Goal: Feedback & Contribution: Leave review/rating

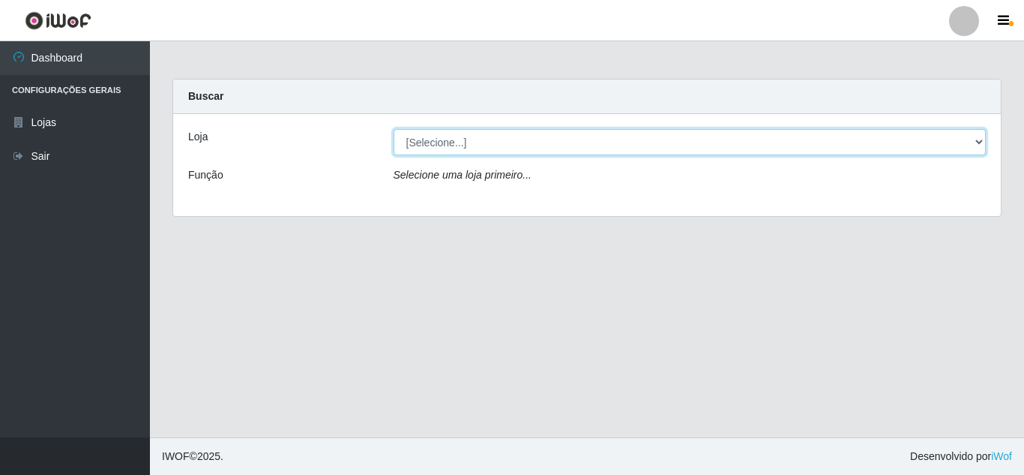
click at [574, 141] on select "[Selecione...] Rede Compras Supermercados - LOJA 5" at bounding box center [690, 142] width 593 height 26
select select "397"
click at [394, 129] on select "[Selecione...] Rede Compras Supermercados - LOJA 5" at bounding box center [690, 142] width 593 height 26
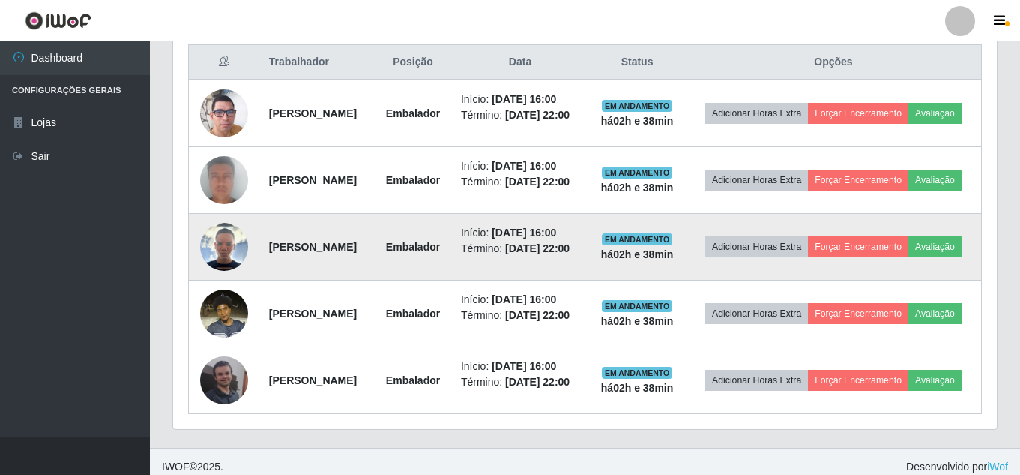
scroll to position [498, 0]
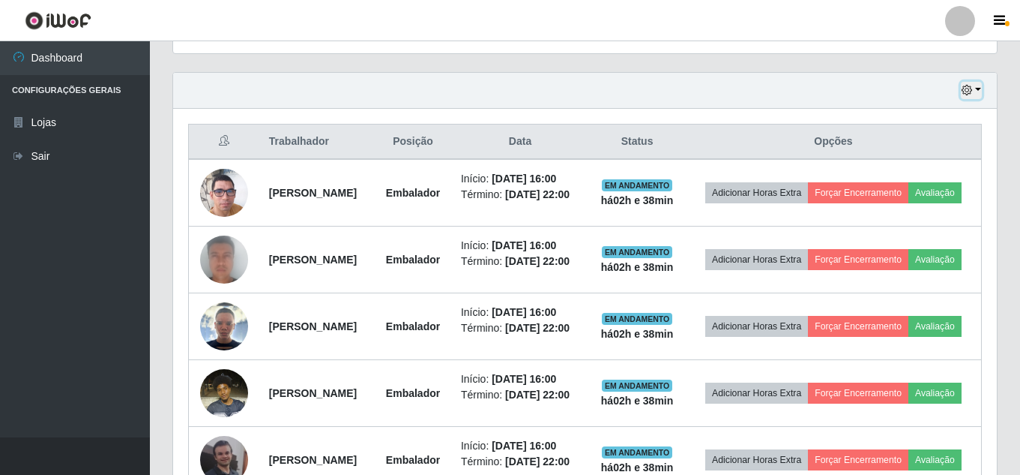
click at [972, 90] on icon "button" at bounding box center [967, 90] width 10 height 10
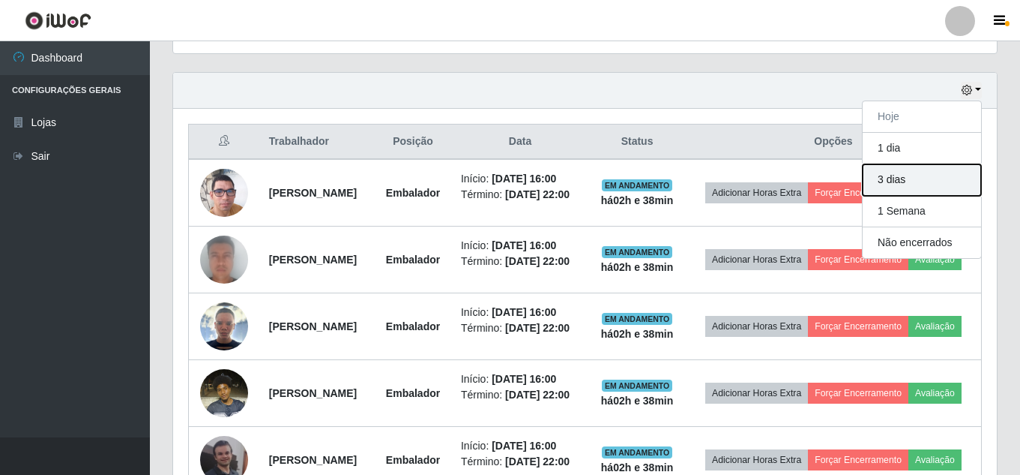
click at [923, 178] on button "3 dias" at bounding box center [922, 179] width 118 height 31
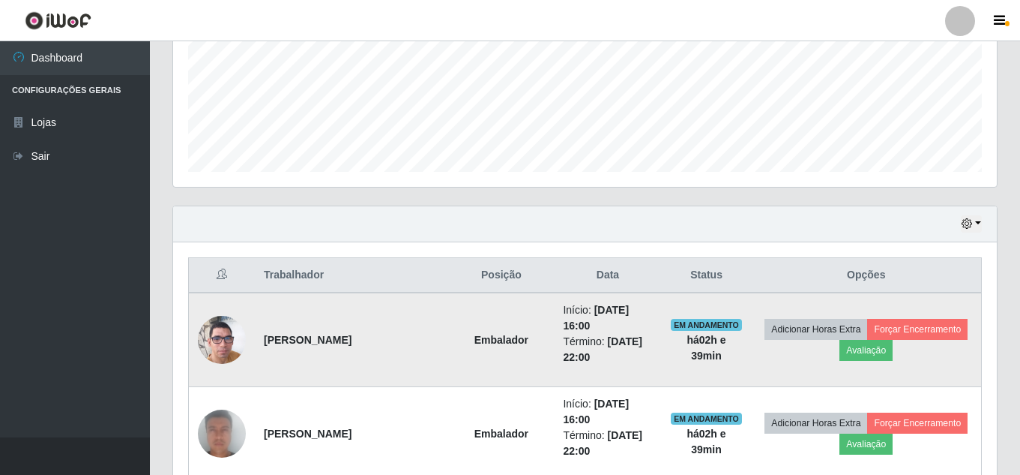
scroll to position [348, 0]
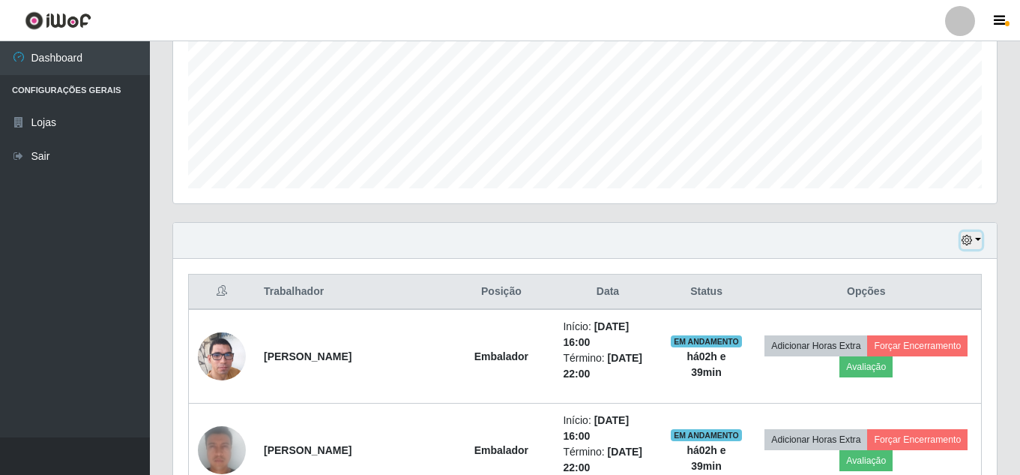
drag, startPoint x: 970, startPoint y: 238, endPoint x: 889, endPoint y: 243, distance: 81.1
click at [969, 238] on icon "button" at bounding box center [967, 240] width 10 height 10
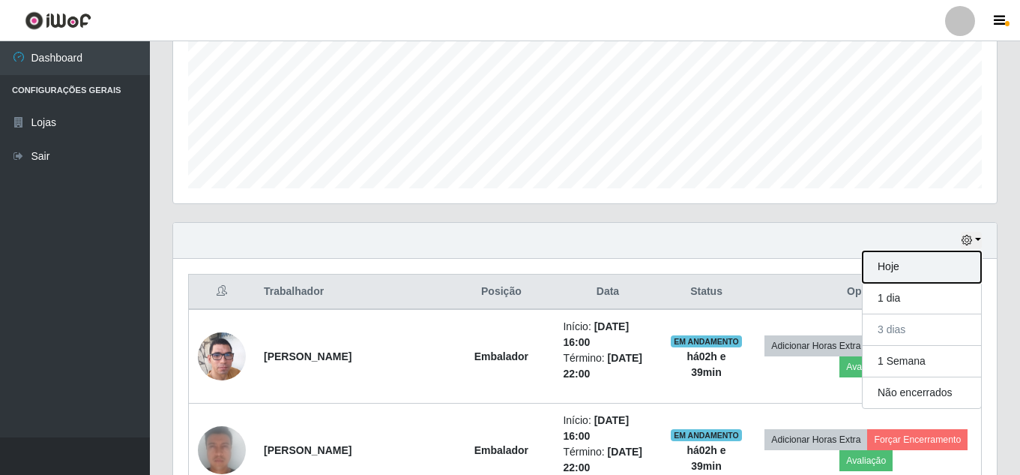
click at [893, 268] on button "Hoje" at bounding box center [922, 266] width 118 height 31
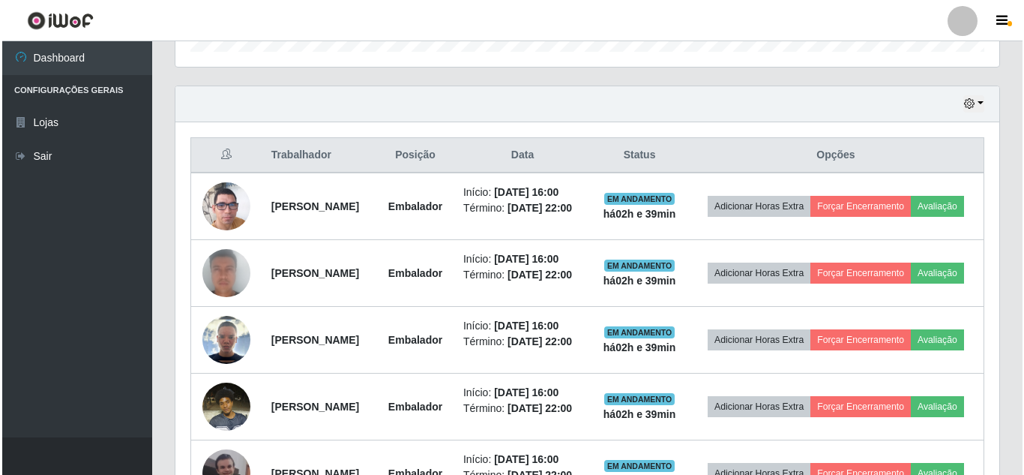
scroll to position [498, 0]
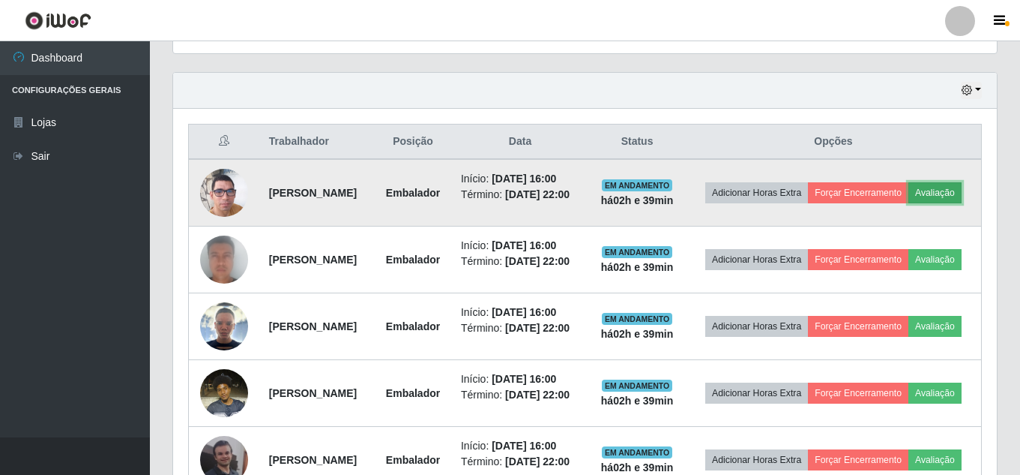
click at [909, 203] on button "Avaliação" at bounding box center [935, 192] width 53 height 21
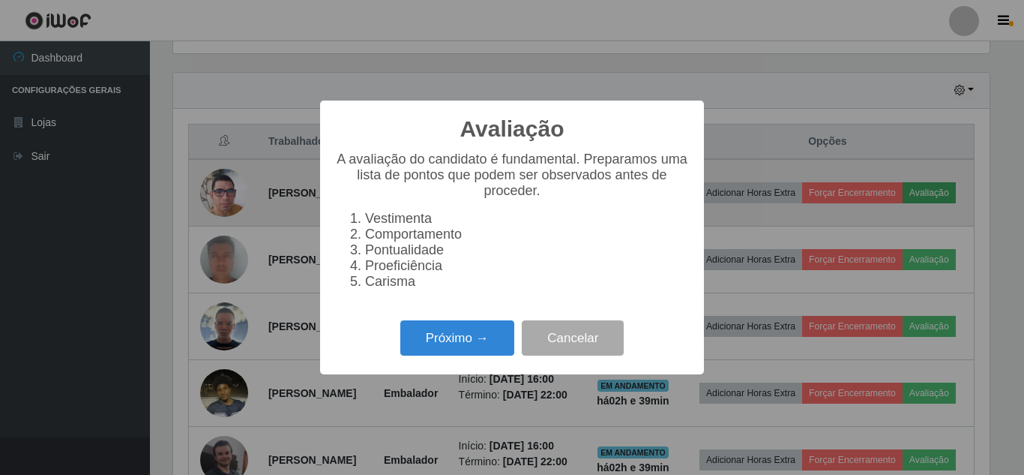
scroll to position [311, 816]
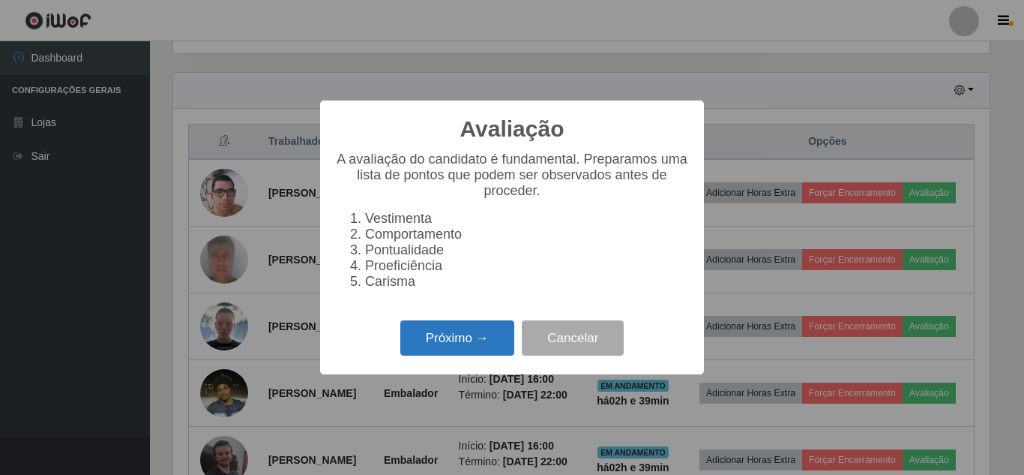
click at [450, 342] on button "Próximo →" at bounding box center [457, 337] width 114 height 35
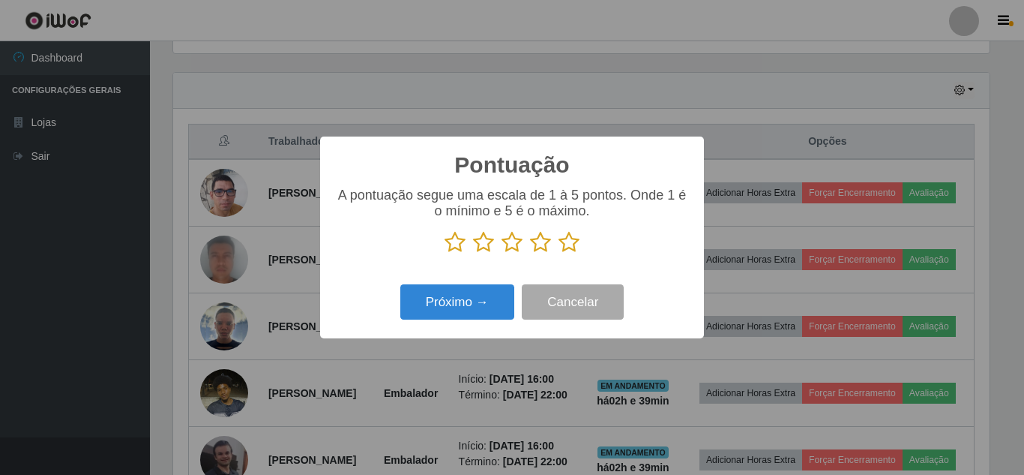
click at [573, 241] on icon at bounding box center [569, 242] width 21 height 22
click at [559, 253] on input "radio" at bounding box center [559, 253] width 0 height 0
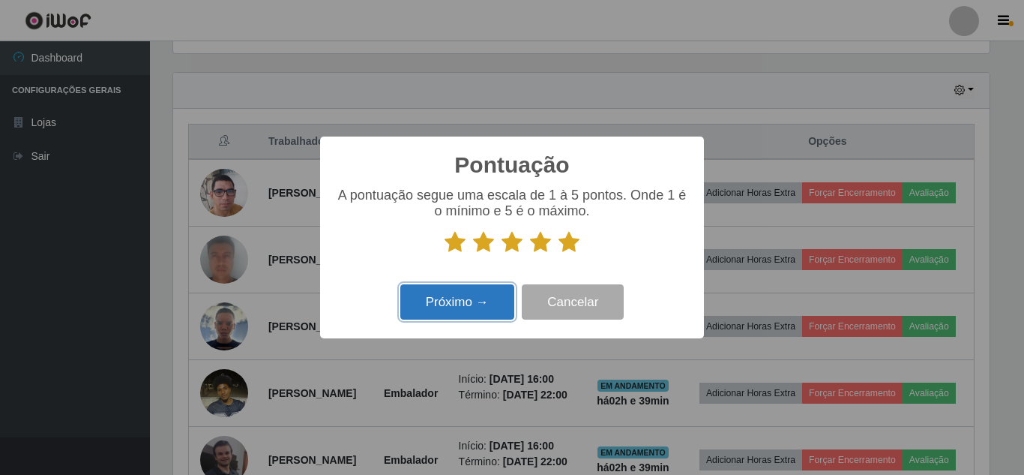
click at [490, 301] on button "Próximo →" at bounding box center [457, 301] width 114 height 35
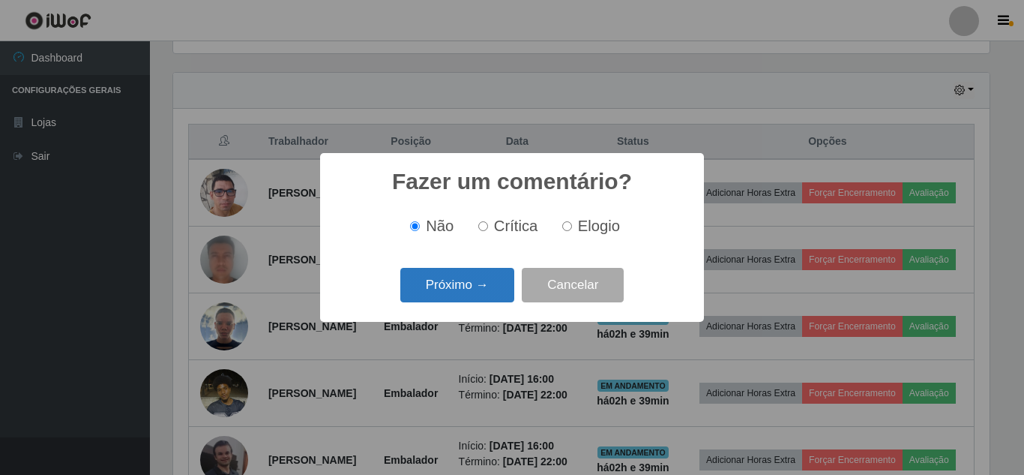
click at [490, 292] on button "Próximo →" at bounding box center [457, 285] width 114 height 35
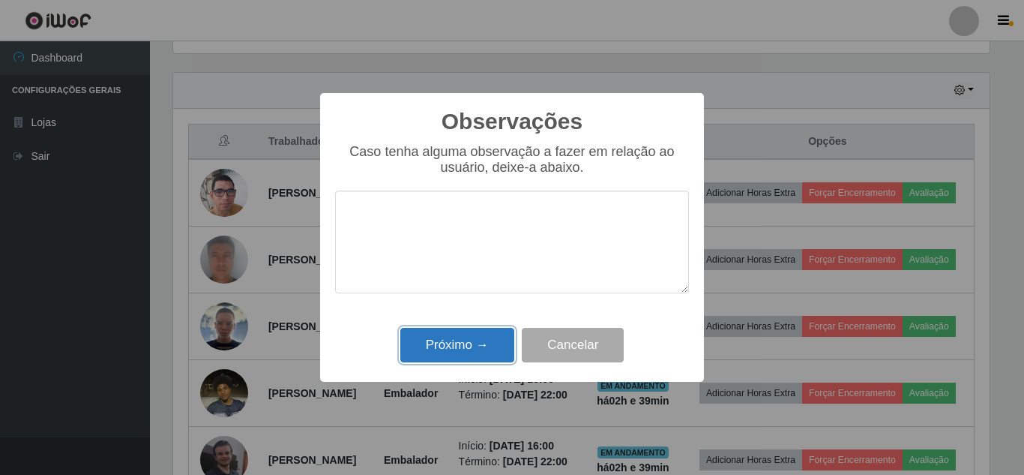
click at [487, 338] on button "Próximo →" at bounding box center [457, 345] width 114 height 35
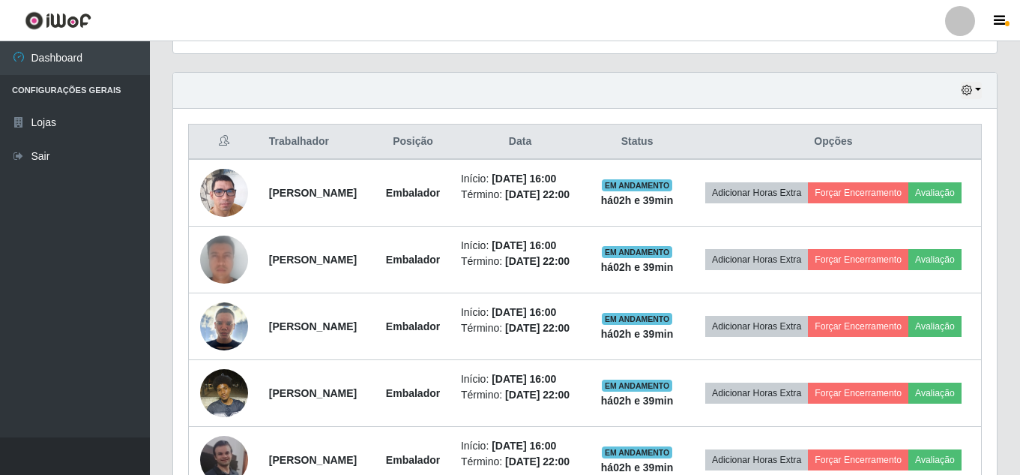
scroll to position [311, 824]
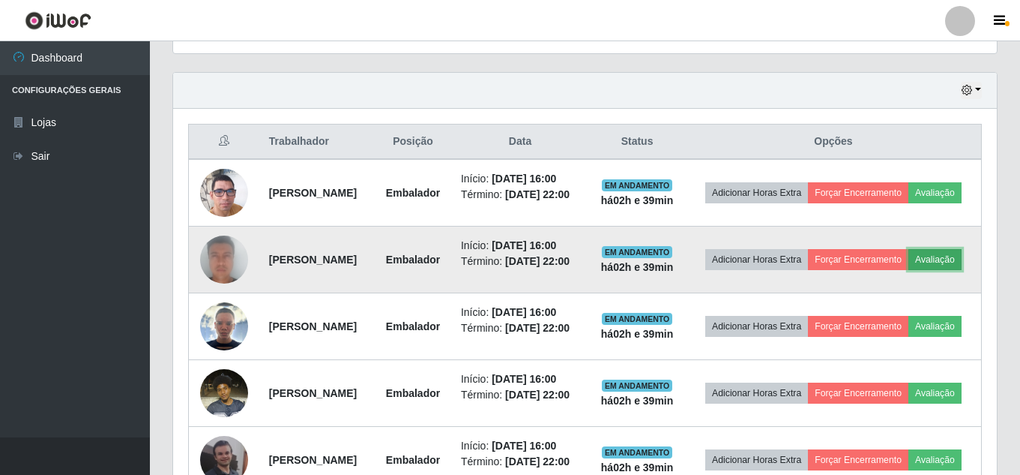
click at [909, 270] on button "Avaliação" at bounding box center [935, 259] width 53 height 21
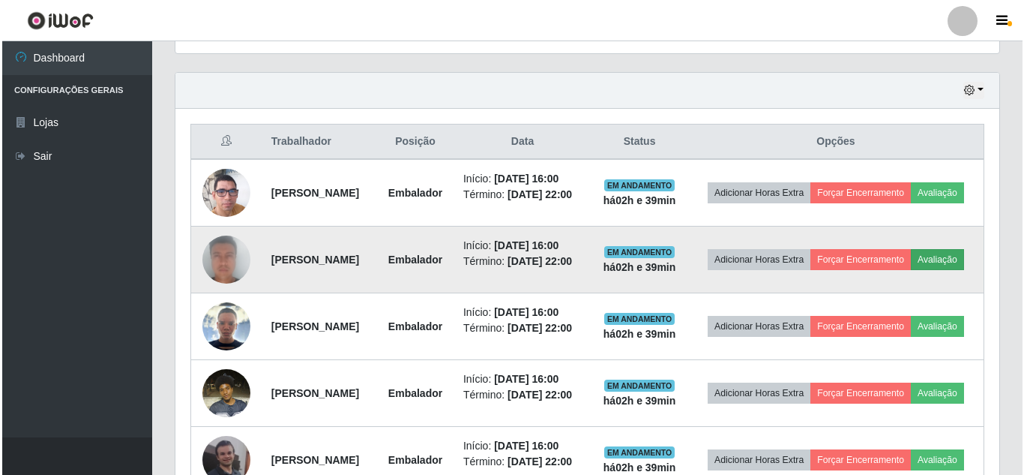
scroll to position [311, 816]
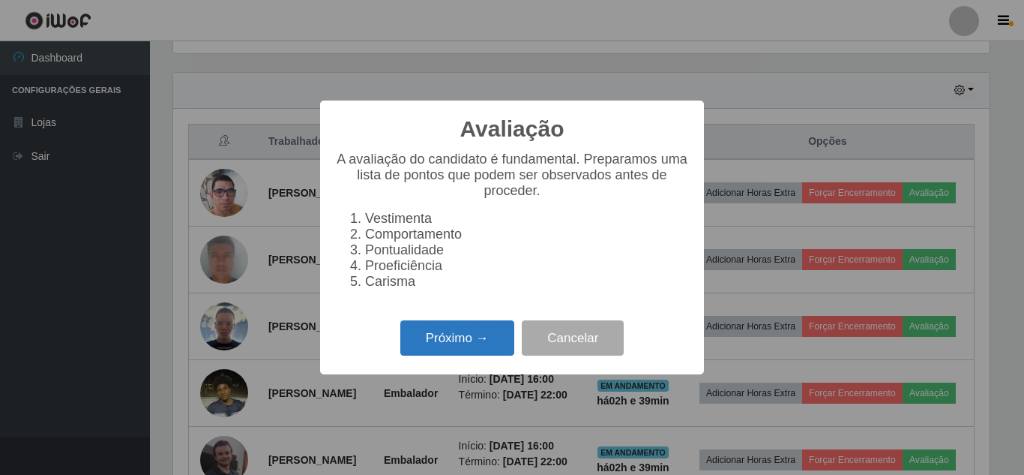
click at [464, 340] on button "Próximo →" at bounding box center [457, 337] width 114 height 35
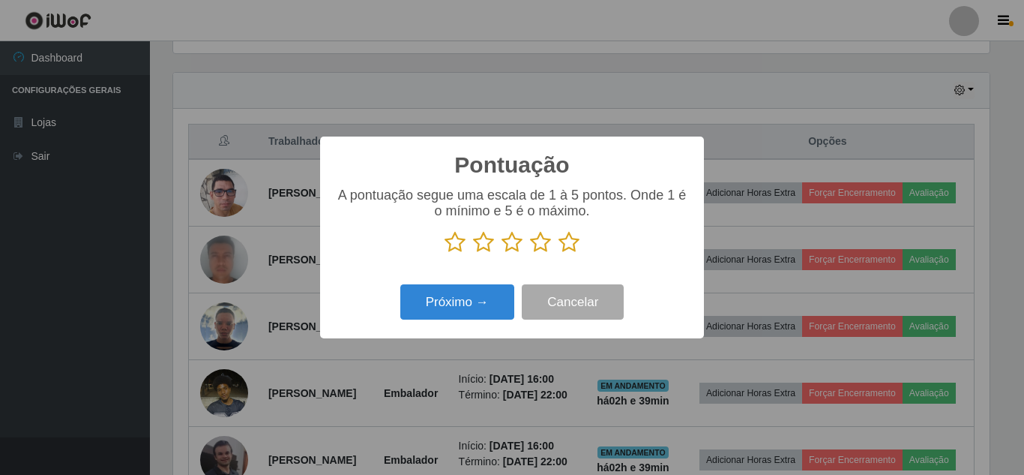
drag, startPoint x: 571, startPoint y: 245, endPoint x: 505, endPoint y: 286, distance: 77.4
click at [567, 249] on icon at bounding box center [569, 242] width 21 height 22
click at [559, 253] on input "radio" at bounding box center [559, 253] width 0 height 0
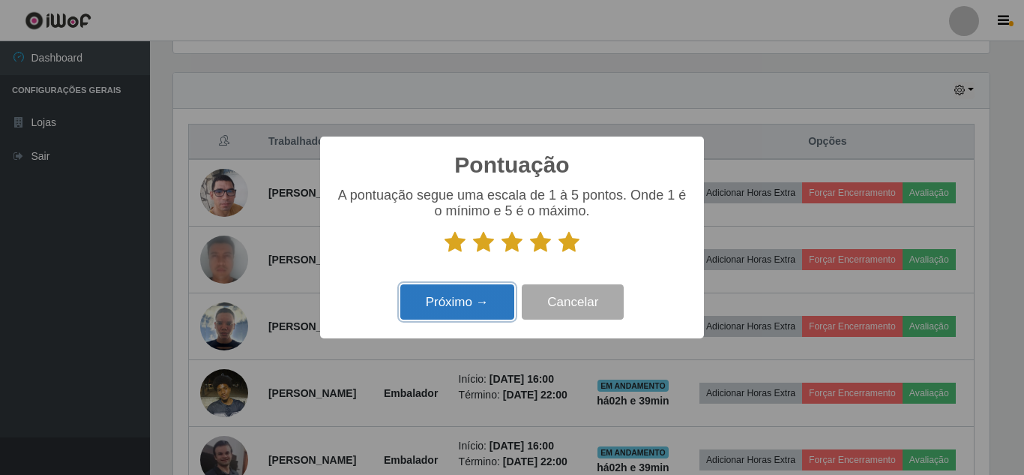
click at [460, 313] on button "Próximo →" at bounding box center [457, 301] width 114 height 35
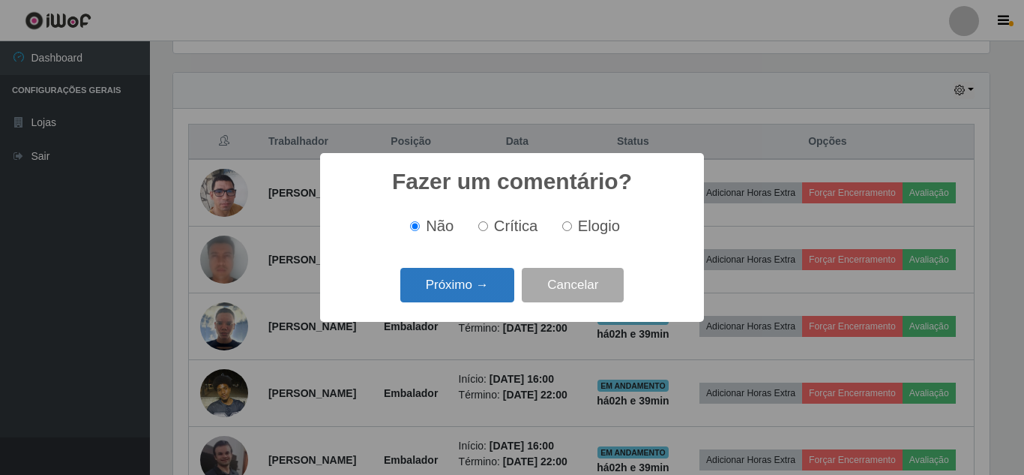
click at [463, 289] on button "Próximo →" at bounding box center [457, 285] width 114 height 35
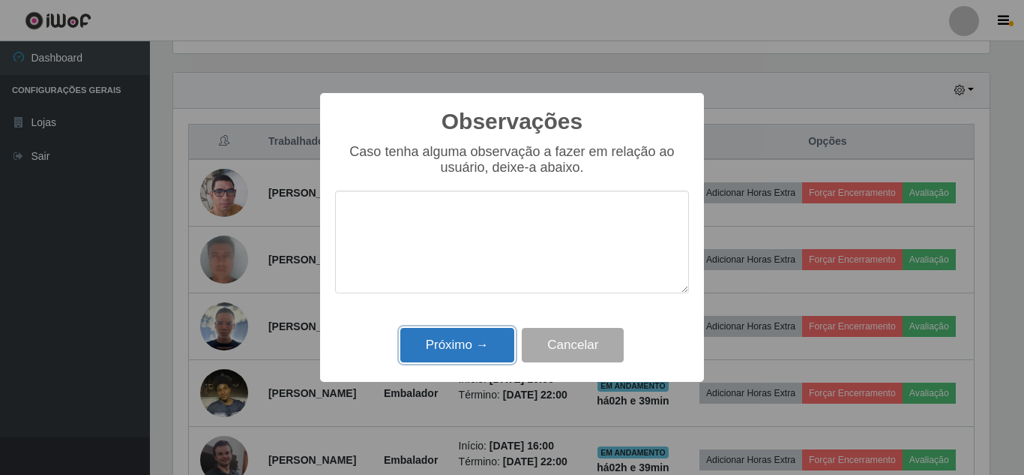
click at [458, 340] on button "Próximo →" at bounding box center [457, 345] width 114 height 35
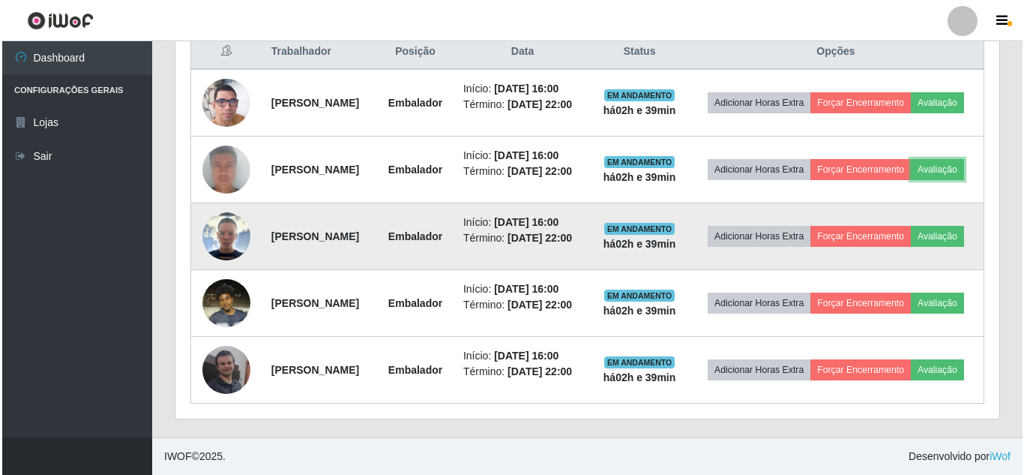
scroll to position [648, 0]
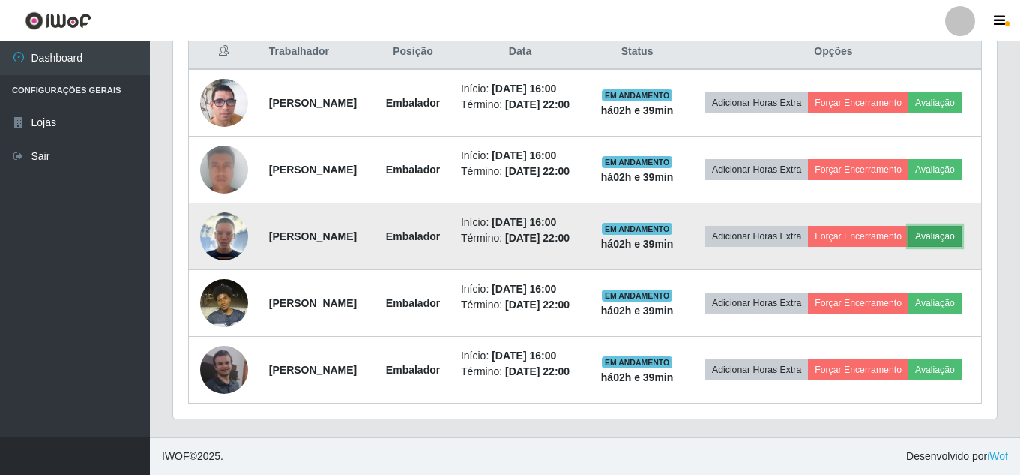
click at [909, 247] on button "Avaliação" at bounding box center [935, 236] width 53 height 21
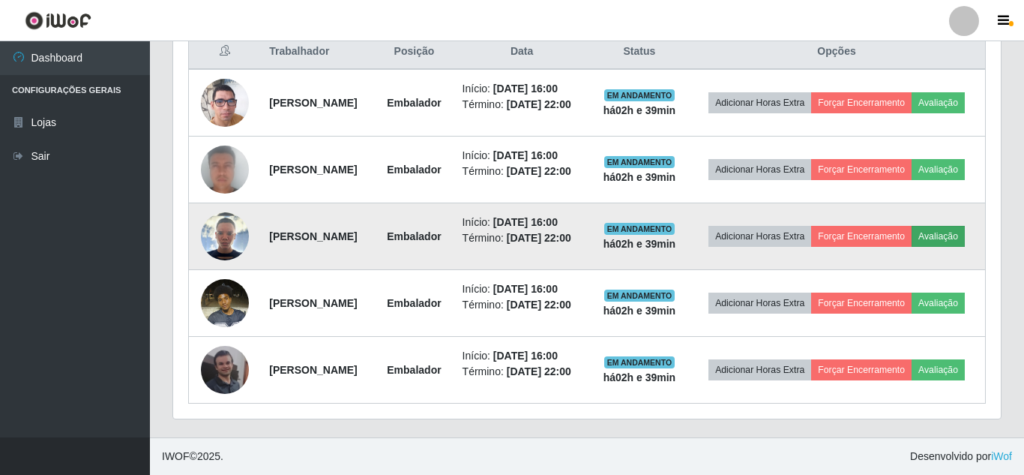
scroll to position [311, 816]
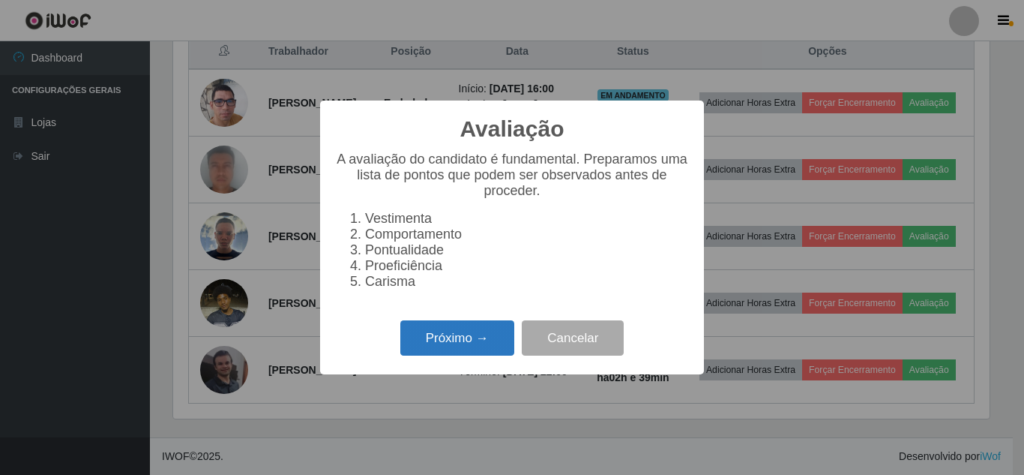
click at [432, 339] on button "Próximo →" at bounding box center [457, 337] width 114 height 35
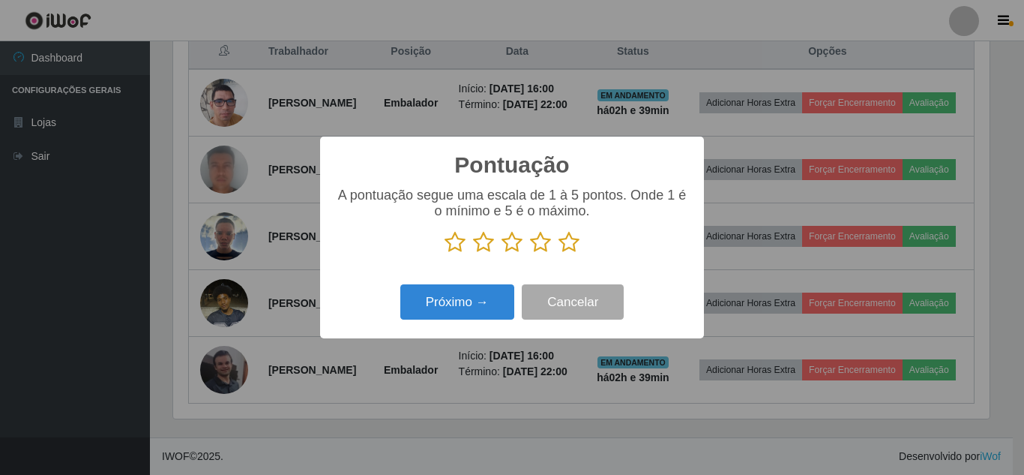
click at [572, 247] on icon at bounding box center [569, 242] width 21 height 22
click at [559, 253] on input "radio" at bounding box center [559, 253] width 0 height 0
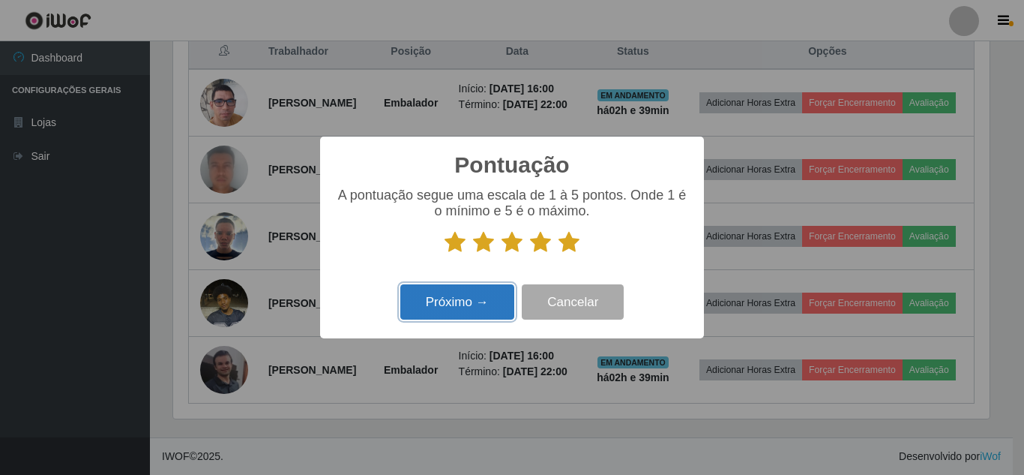
click at [484, 306] on button "Próximo →" at bounding box center [457, 301] width 114 height 35
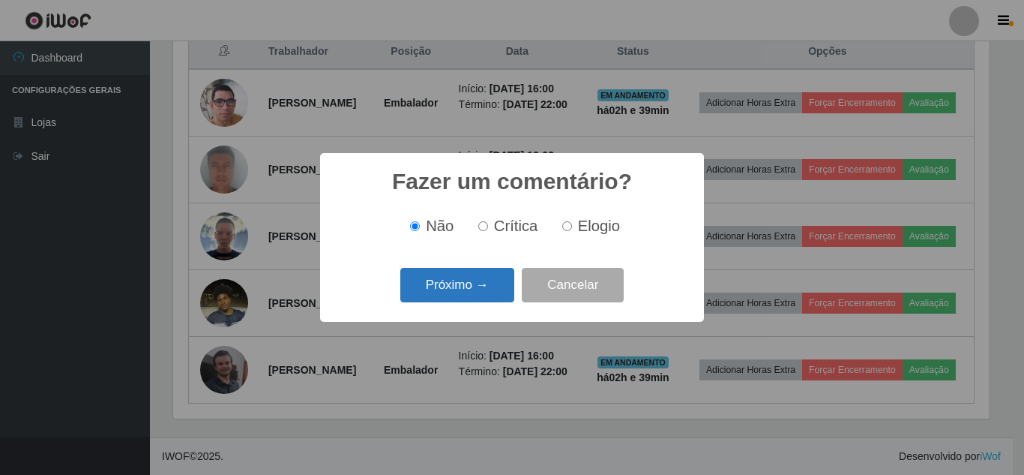
click at [478, 294] on button "Próximo →" at bounding box center [457, 285] width 114 height 35
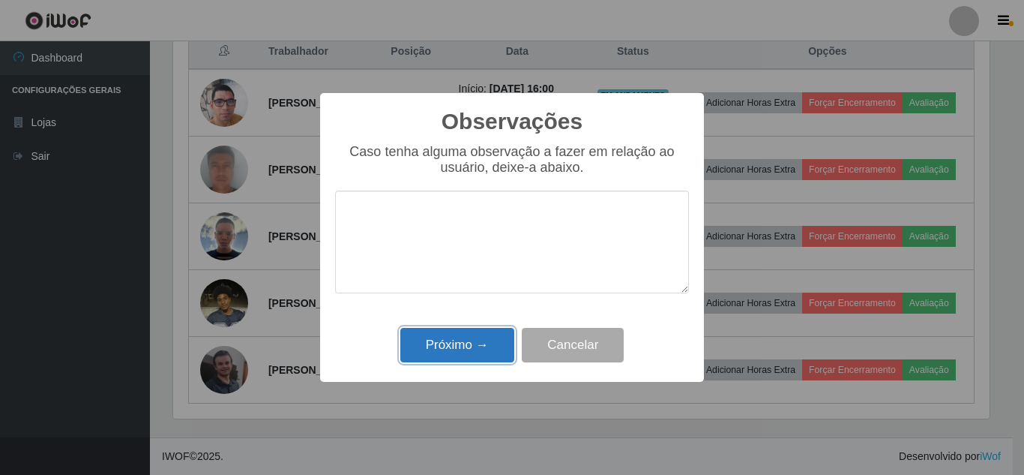
click at [468, 340] on button "Próximo →" at bounding box center [457, 345] width 114 height 35
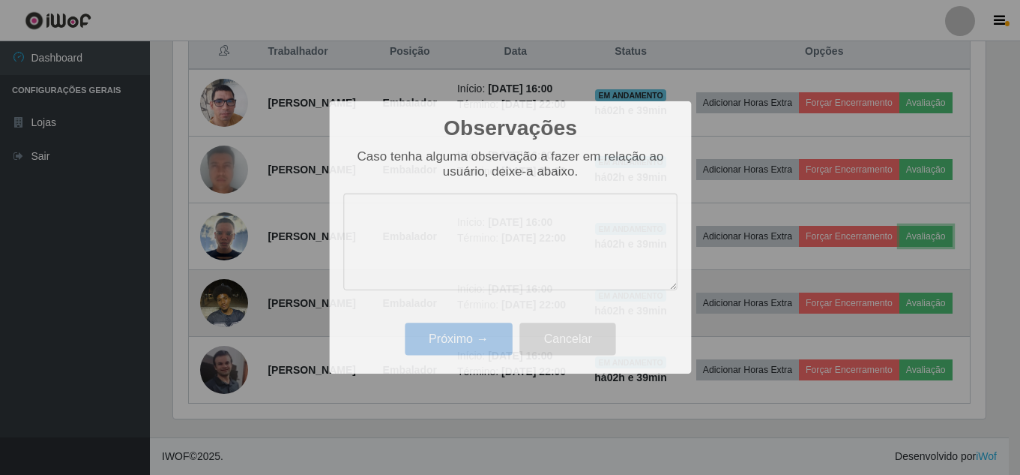
scroll to position [0, 0]
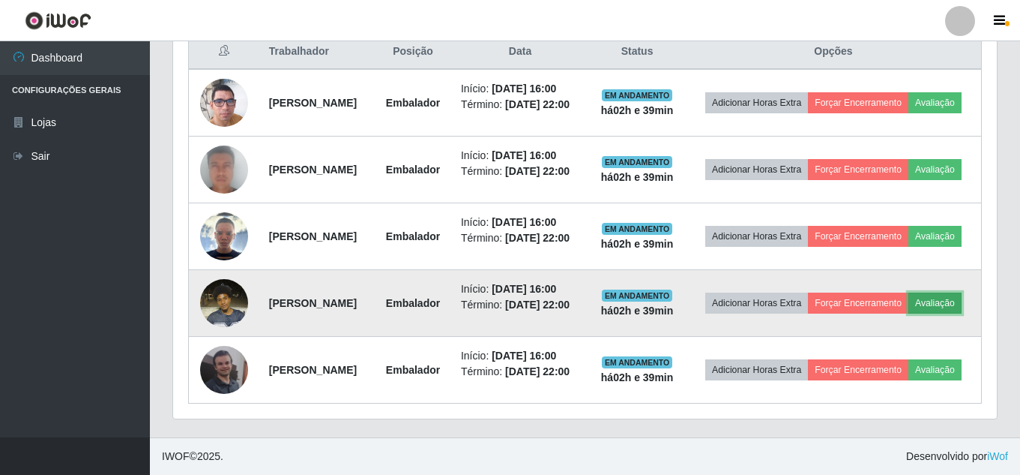
click at [909, 292] on button "Avaliação" at bounding box center [935, 302] width 53 height 21
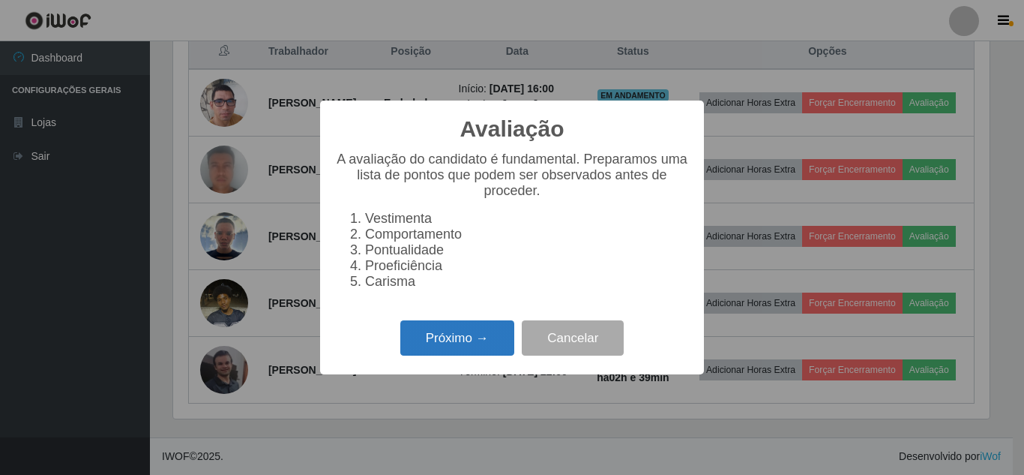
click at [465, 348] on button "Próximo →" at bounding box center [457, 337] width 114 height 35
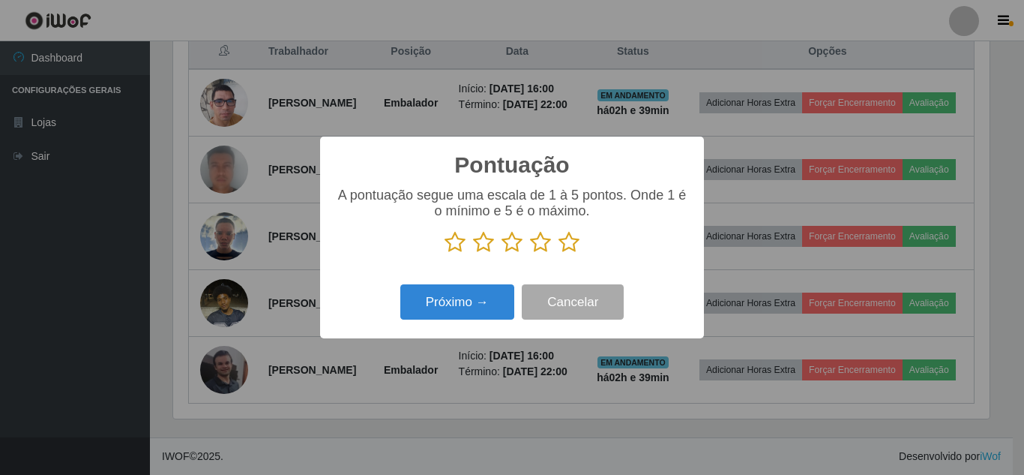
click at [567, 241] on icon at bounding box center [569, 242] width 21 height 22
click at [559, 253] on input "radio" at bounding box center [559, 253] width 0 height 0
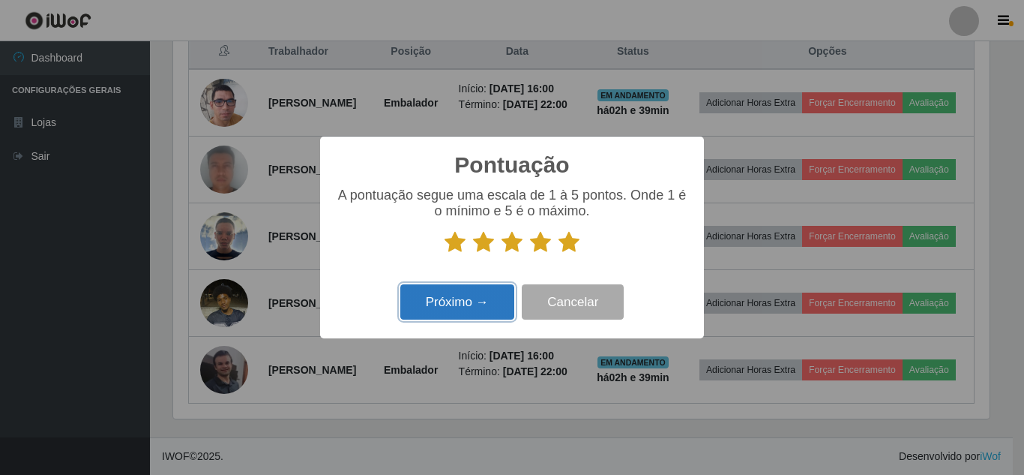
click at [505, 288] on button "Próximo →" at bounding box center [457, 301] width 114 height 35
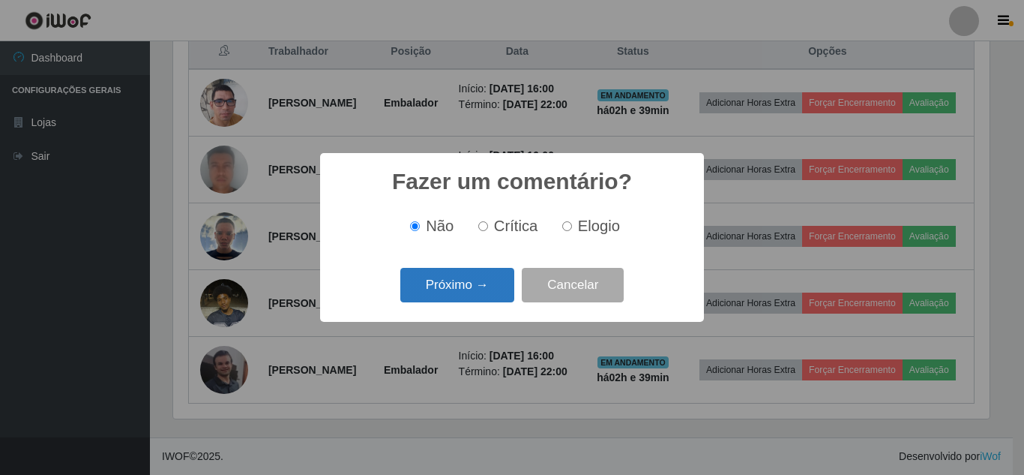
click at [500, 290] on button "Próximo →" at bounding box center [457, 285] width 114 height 35
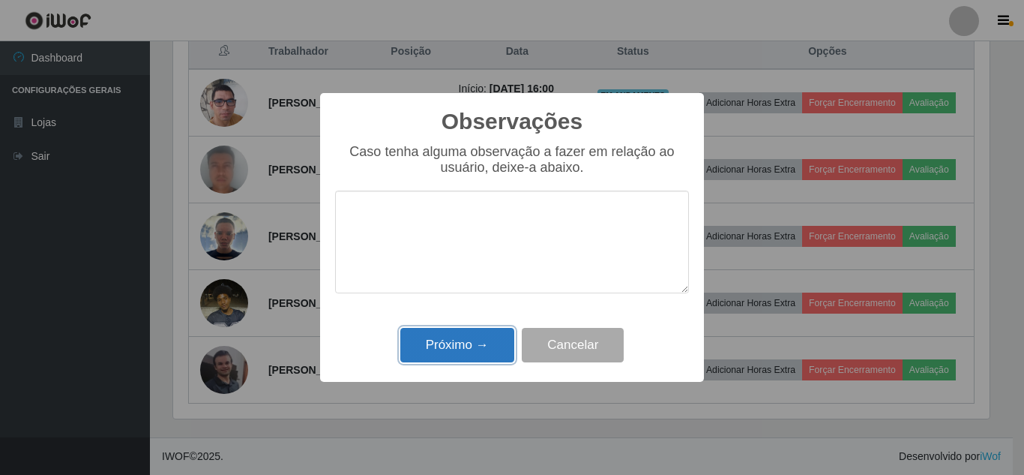
click at [470, 351] on button "Próximo →" at bounding box center [457, 345] width 114 height 35
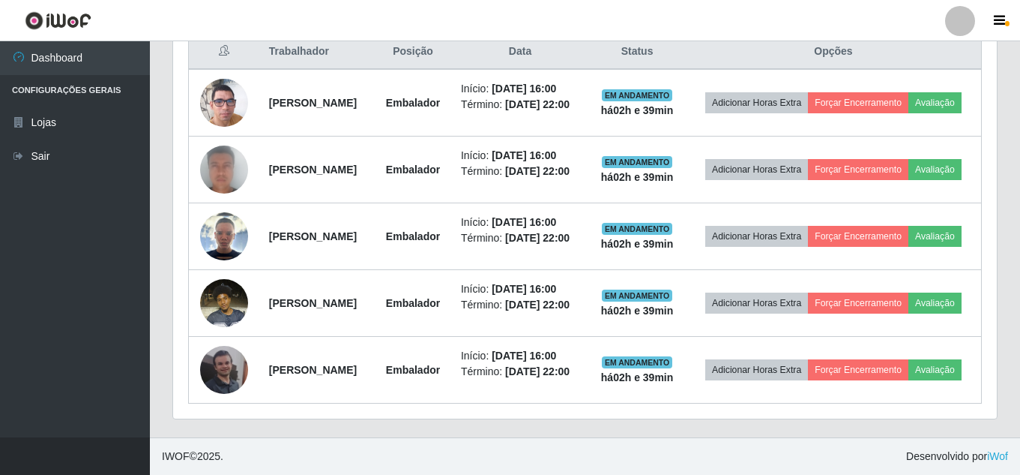
click at [662, 417] on div "Trabalhador Posição Data Status Opções [PERSON_NAME] Embalador Início: [DATE] 1…" at bounding box center [585, 219] width 824 height 400
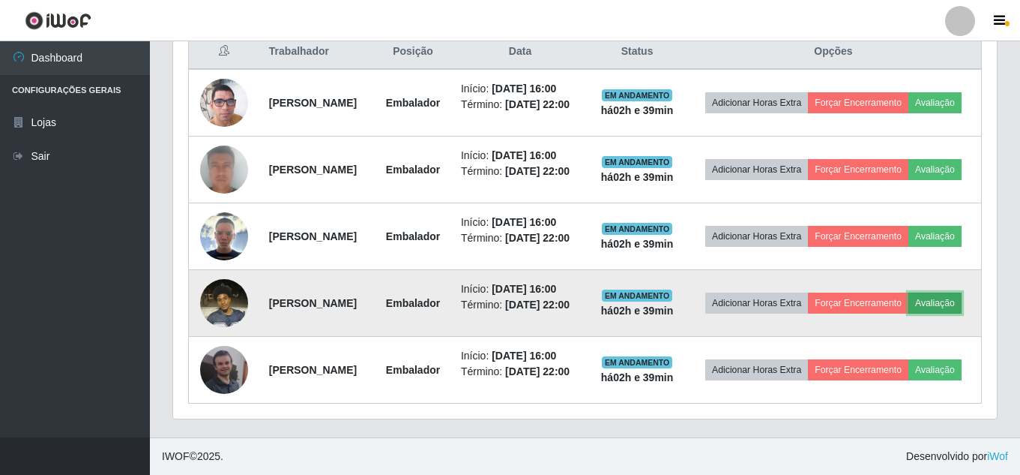
click at [909, 292] on button "Avaliação" at bounding box center [935, 302] width 53 height 21
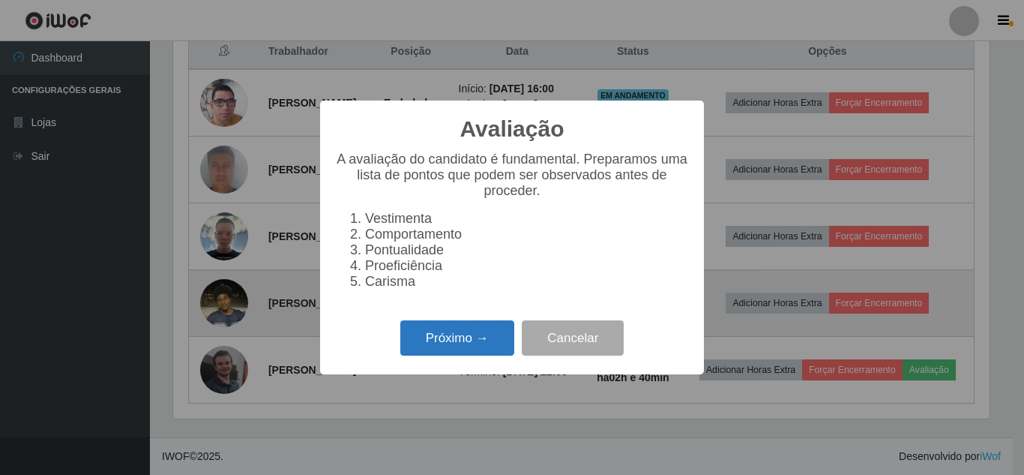
click at [464, 345] on button "Próximo →" at bounding box center [457, 337] width 114 height 35
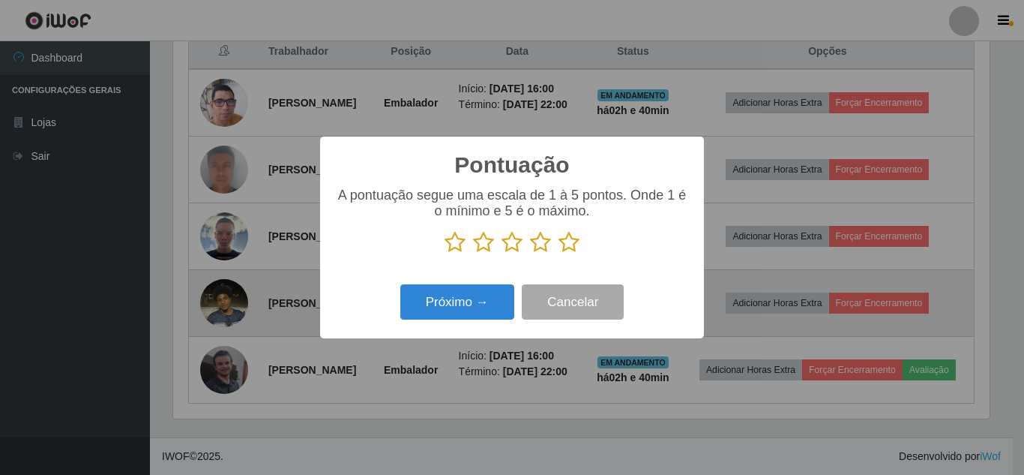
click at [572, 252] on icon at bounding box center [569, 242] width 21 height 22
click at [559, 253] on input "radio" at bounding box center [559, 253] width 0 height 0
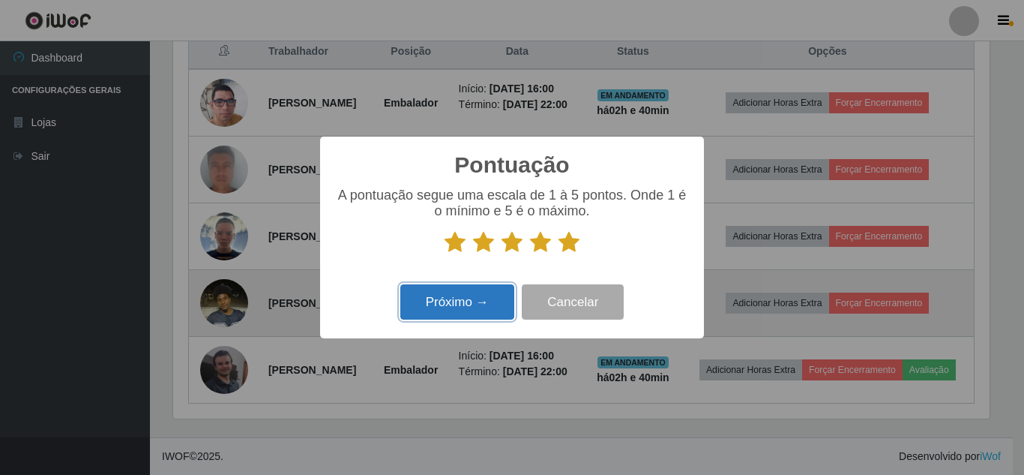
click at [480, 310] on button "Próximo →" at bounding box center [457, 301] width 114 height 35
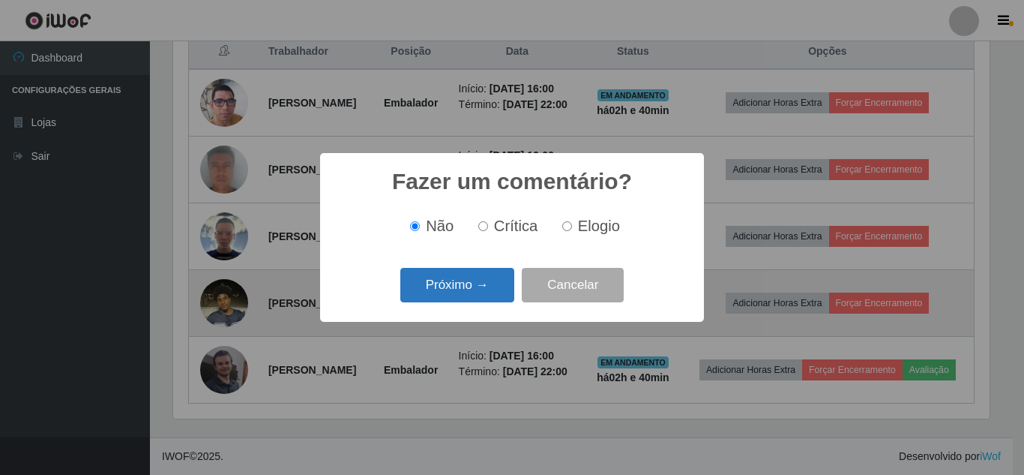
click at [476, 298] on button "Próximo →" at bounding box center [457, 285] width 114 height 35
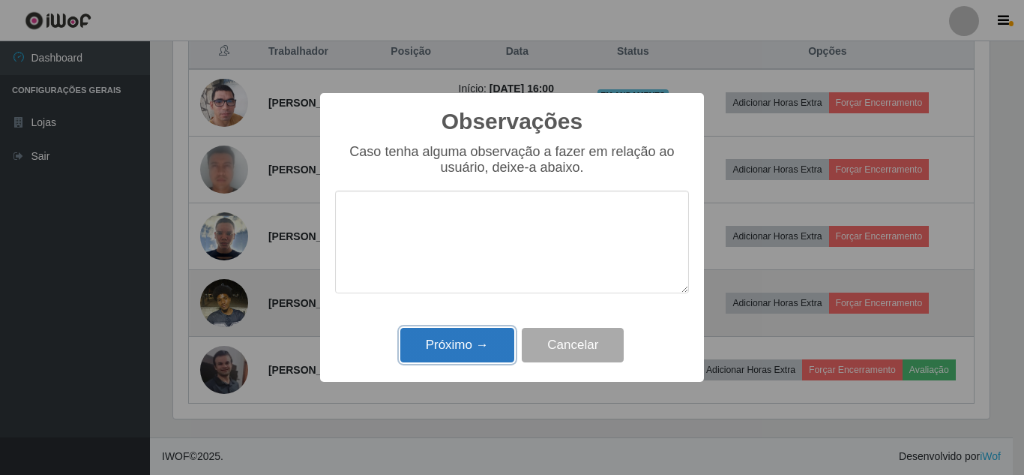
click at [479, 345] on button "Próximo →" at bounding box center [457, 345] width 114 height 35
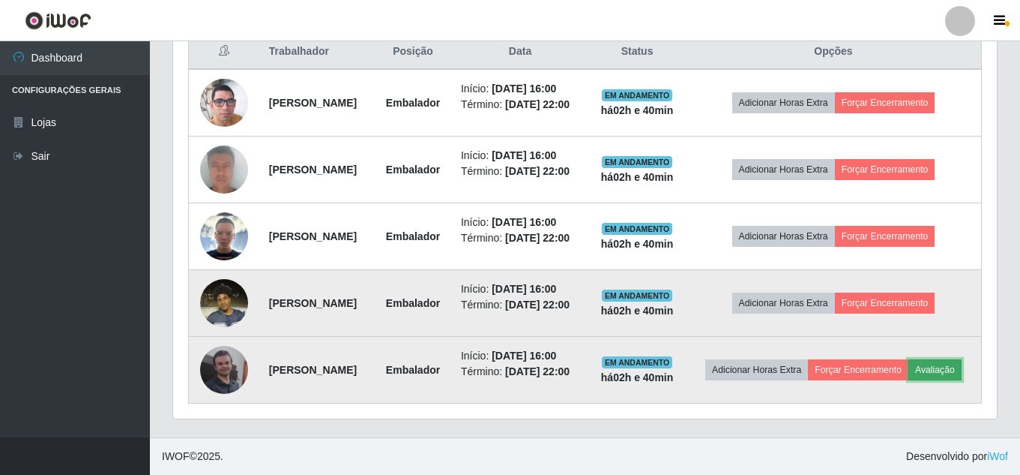
click at [909, 375] on button "Avaliação" at bounding box center [935, 369] width 53 height 21
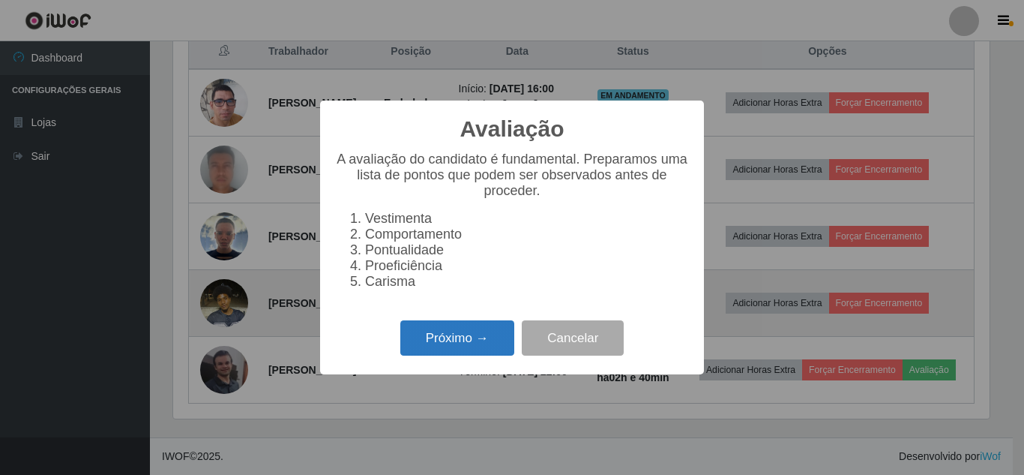
click at [438, 337] on button "Próximo →" at bounding box center [457, 337] width 114 height 35
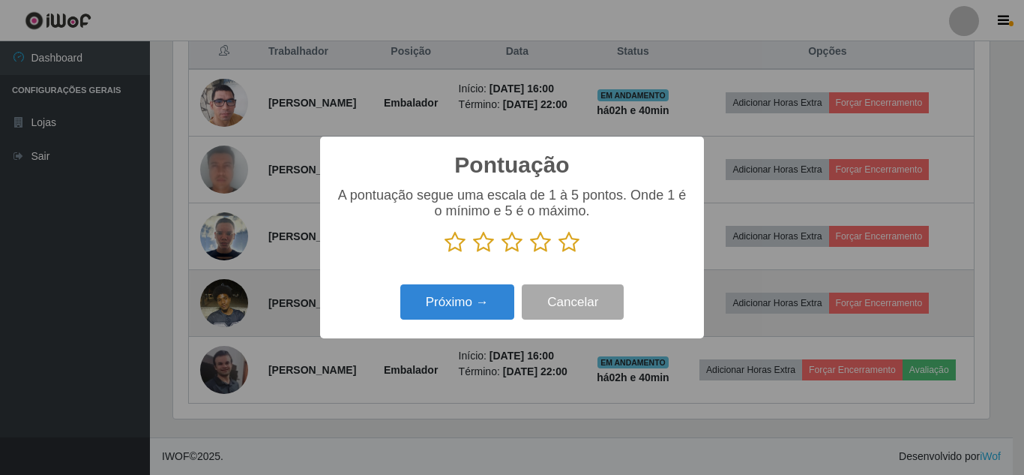
drag, startPoint x: 569, startPoint y: 237, endPoint x: 515, endPoint y: 295, distance: 79.0
click at [553, 250] on p at bounding box center [512, 242] width 354 height 22
click at [573, 250] on icon at bounding box center [569, 242] width 21 height 22
click at [559, 253] on input "radio" at bounding box center [559, 253] width 0 height 0
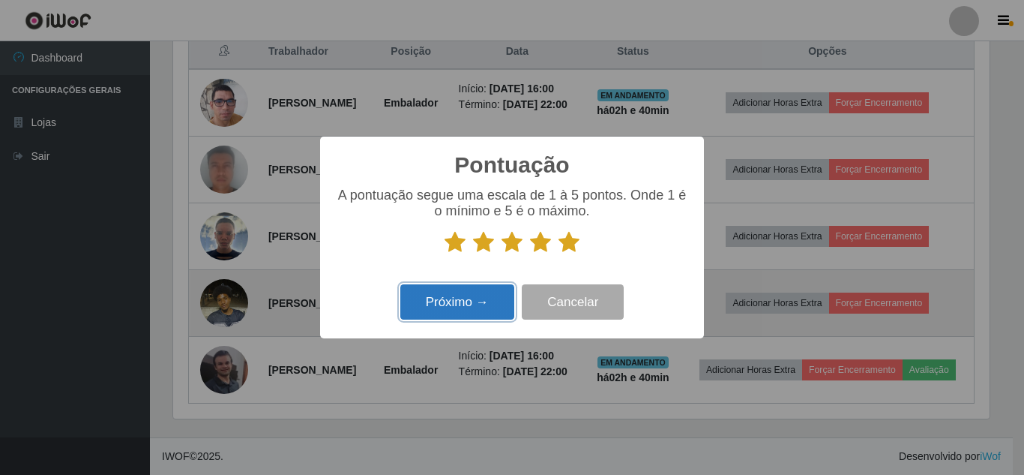
click at [475, 296] on button "Próximo →" at bounding box center [457, 301] width 114 height 35
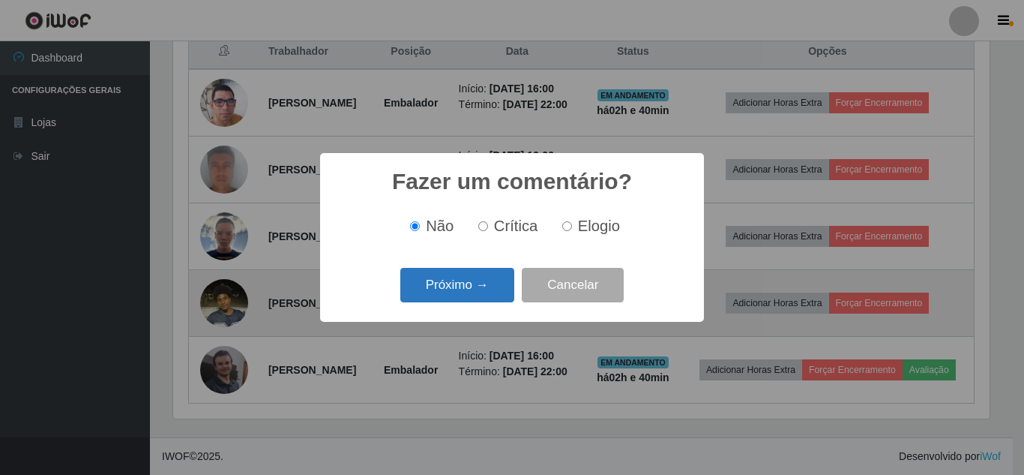
click at [471, 291] on button "Próximo →" at bounding box center [457, 285] width 114 height 35
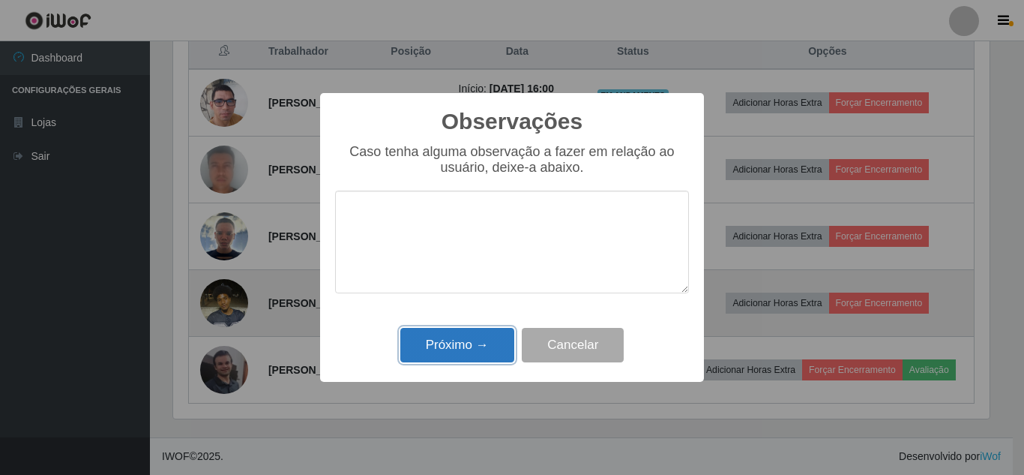
click at [471, 343] on button "Próximo →" at bounding box center [457, 345] width 114 height 35
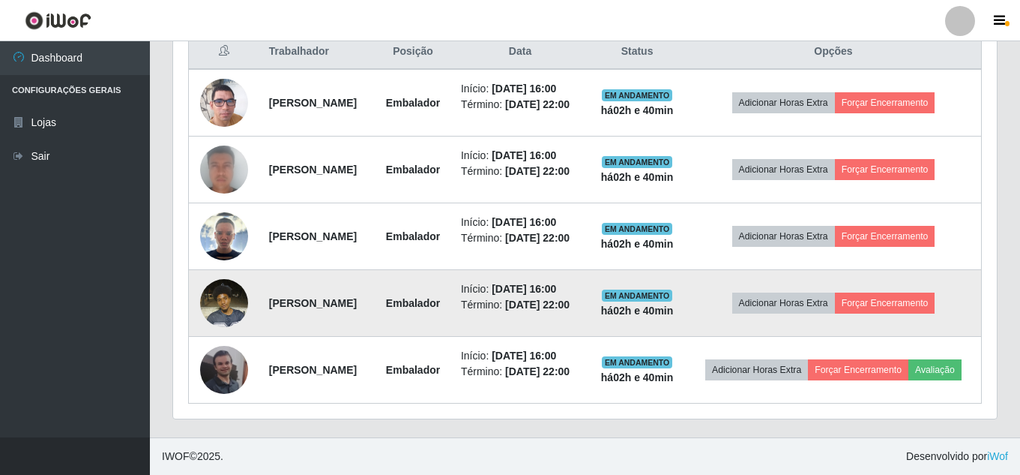
click at [630, 430] on div "Hoje 1 dia 3 dias 1 Semana Não encerrados Trabalhador Posição Data Status Opçõe…" at bounding box center [585, 209] width 848 height 455
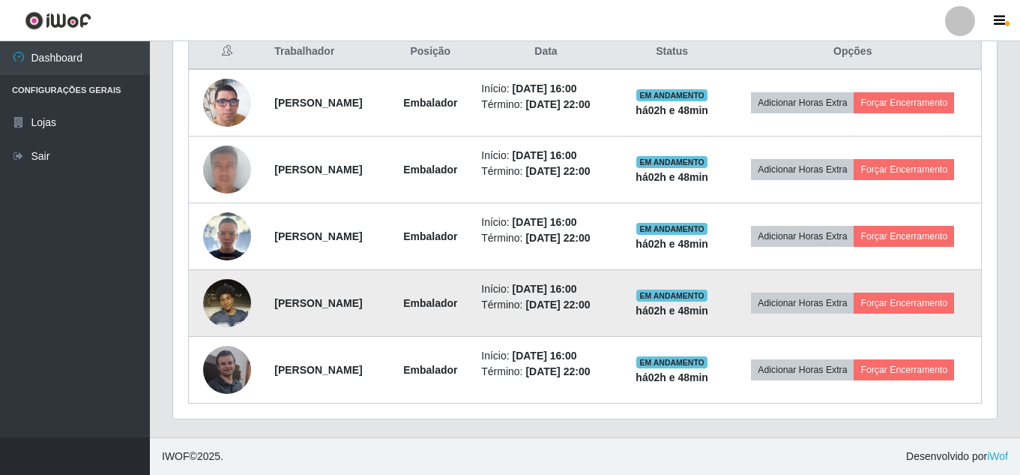
scroll to position [644, 0]
